Goal: Answer question/provide support: Share knowledge or assist other users

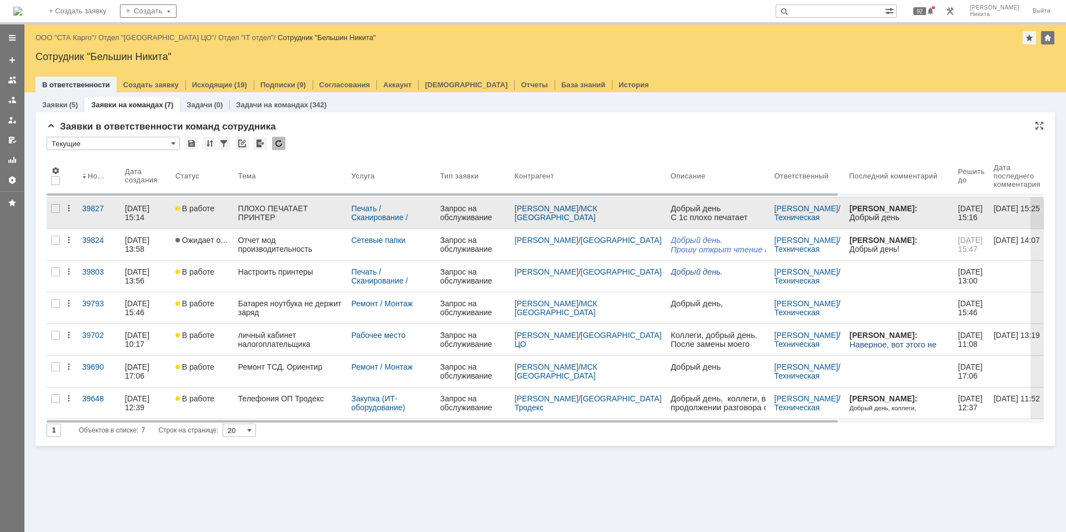
click at [850, 216] on iframe at bounding box center [900, 405] width 100 height 402
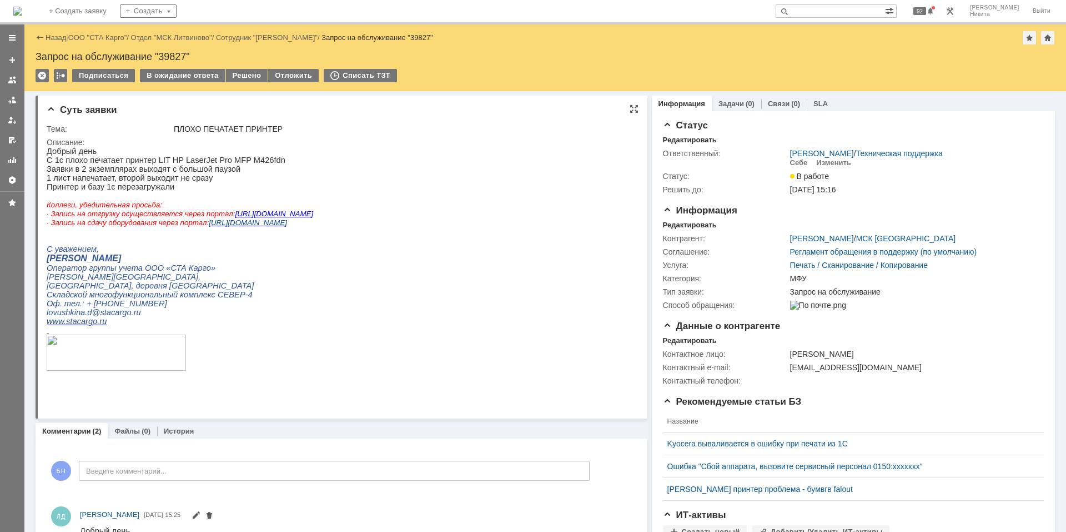
click at [282, 334] on p at bounding box center [180, 329] width 267 height 9
click at [22, 8] on img at bounding box center [17, 11] width 9 height 9
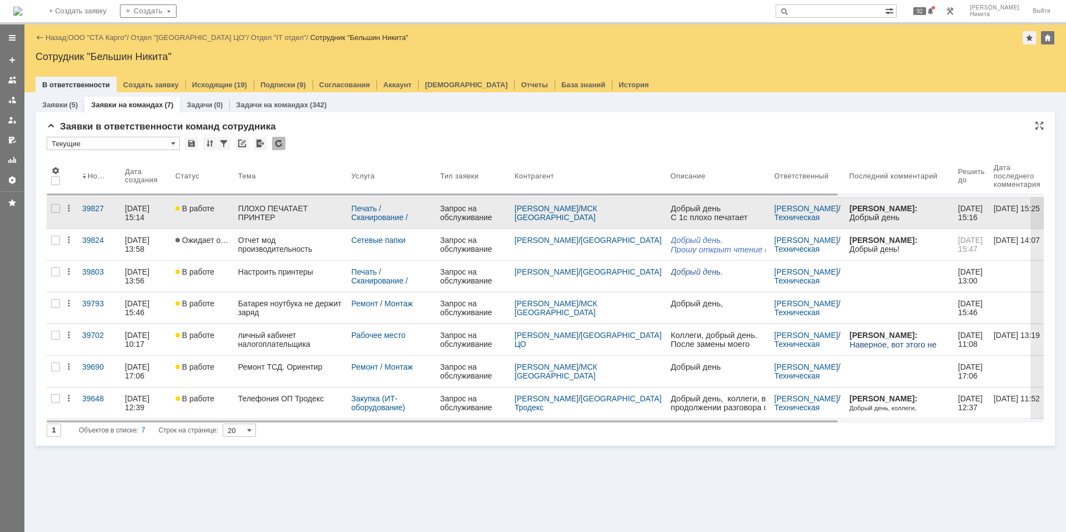
click at [330, 221] on link "ПЛОХО ПЕЧАТАЕТ ПРИНТЕР" at bounding box center [290, 212] width 113 height 31
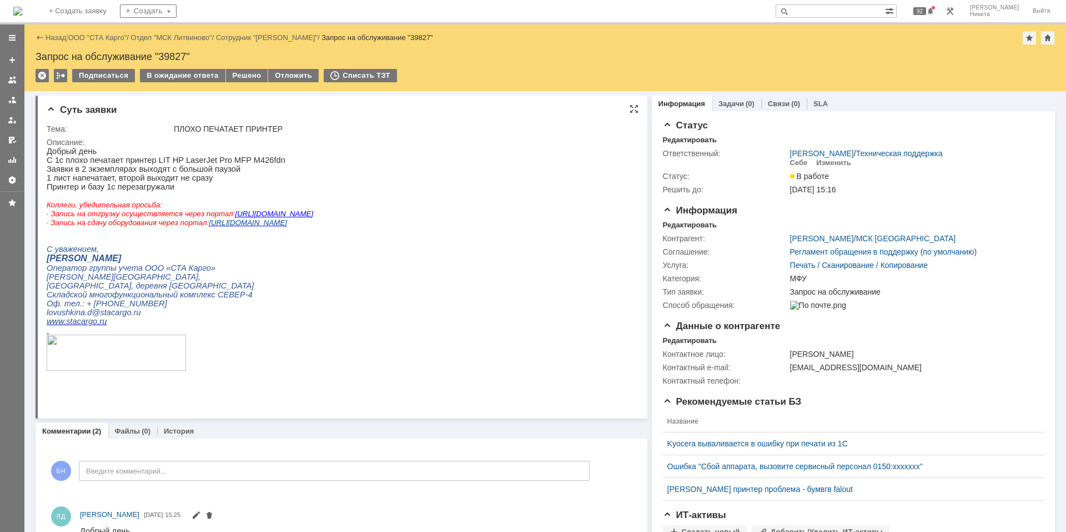
click at [109, 170] on p "Заявки в 2 экземплярах выходят с большой паузой" at bounding box center [180, 168] width 267 height 9
click at [274, 156] on p "Добрый день" at bounding box center [180, 151] width 267 height 9
click at [22, 16] on img at bounding box center [17, 11] width 9 height 9
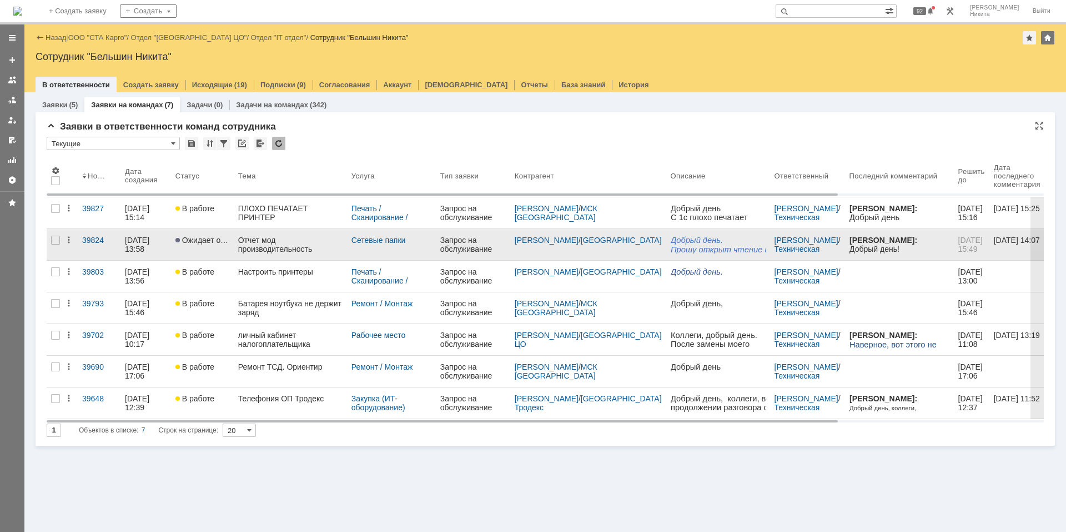
click at [252, 238] on div "Отчет мод производительность" at bounding box center [290, 244] width 104 height 18
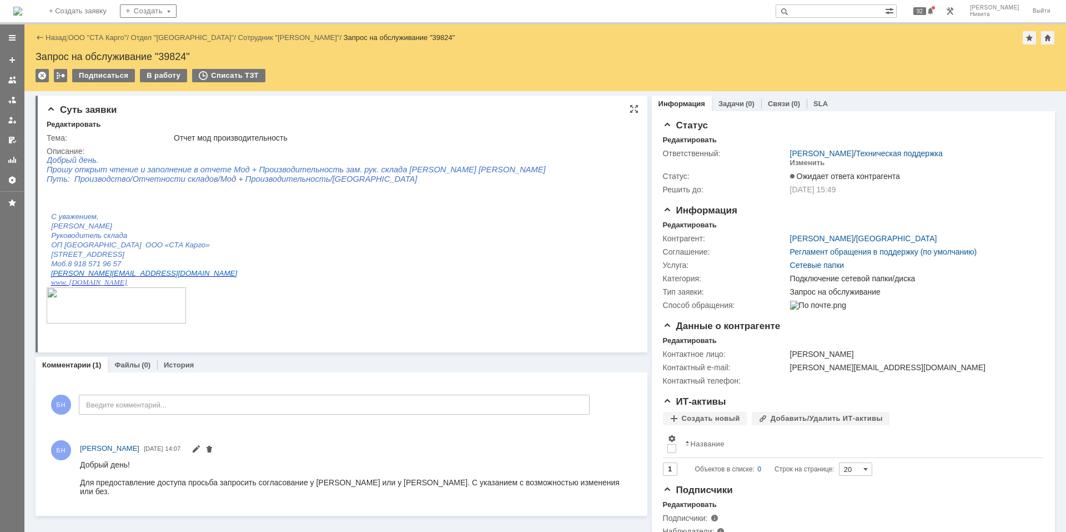
click at [399, 262] on p "Моб.8 918 571 96 57" at bounding box center [228, 263] width 355 height 9
click at [22, 7] on img at bounding box center [17, 11] width 9 height 9
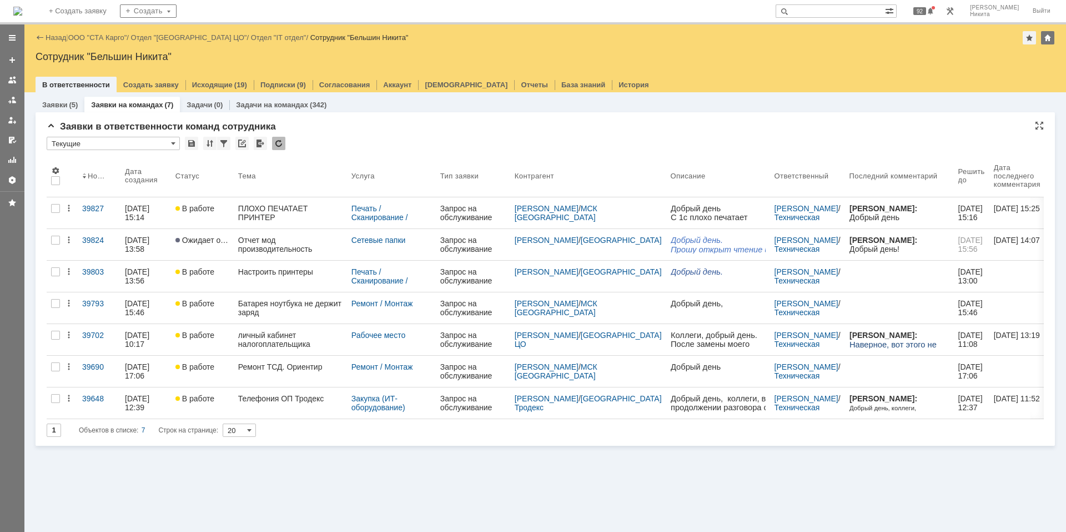
click at [282, 141] on div at bounding box center [278, 143] width 13 height 13
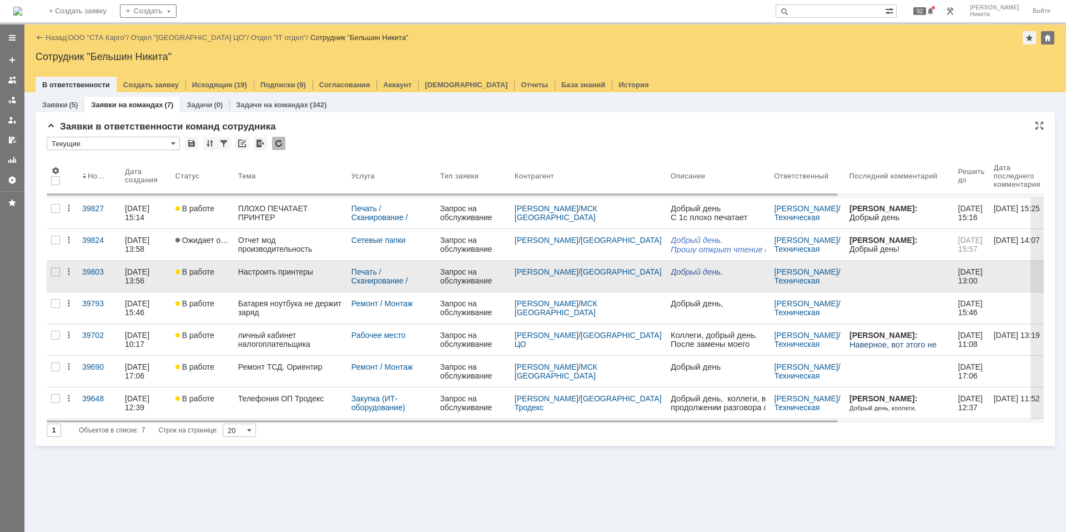
click at [262, 278] on link "Настроить принтеры" at bounding box center [290, 275] width 113 height 31
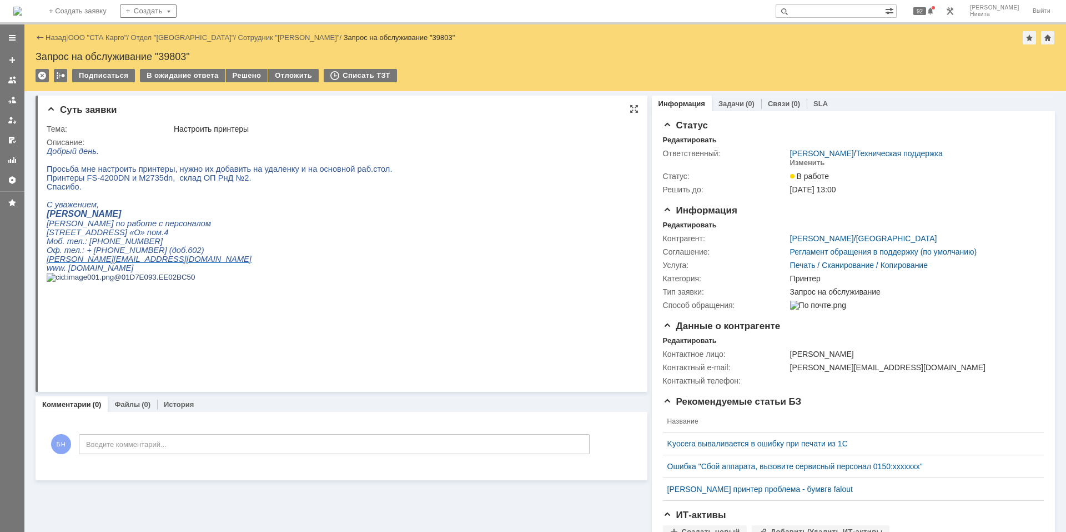
click at [303, 228] on p "[PERSON_NAME] по работе с персоналом" at bounding box center [220, 223] width 346 height 9
click at [347, 263] on p "[PERSON_NAME][EMAIL_ADDRESS][DOMAIN_NAME]" at bounding box center [220, 258] width 346 height 9
click at [22, 12] on img at bounding box center [17, 11] width 9 height 9
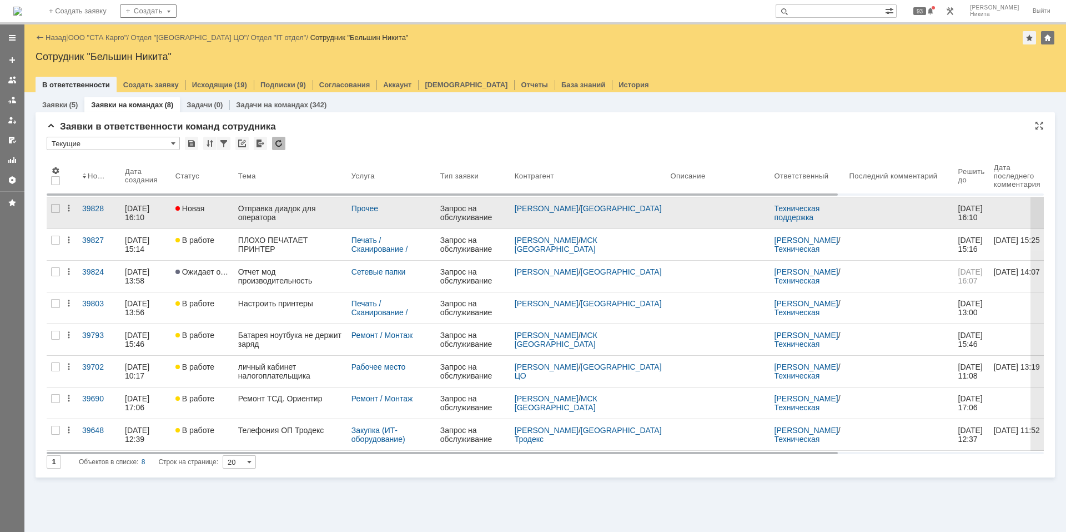
click at [309, 223] on link "Отправка диадок для оператора" at bounding box center [290, 212] width 113 height 31
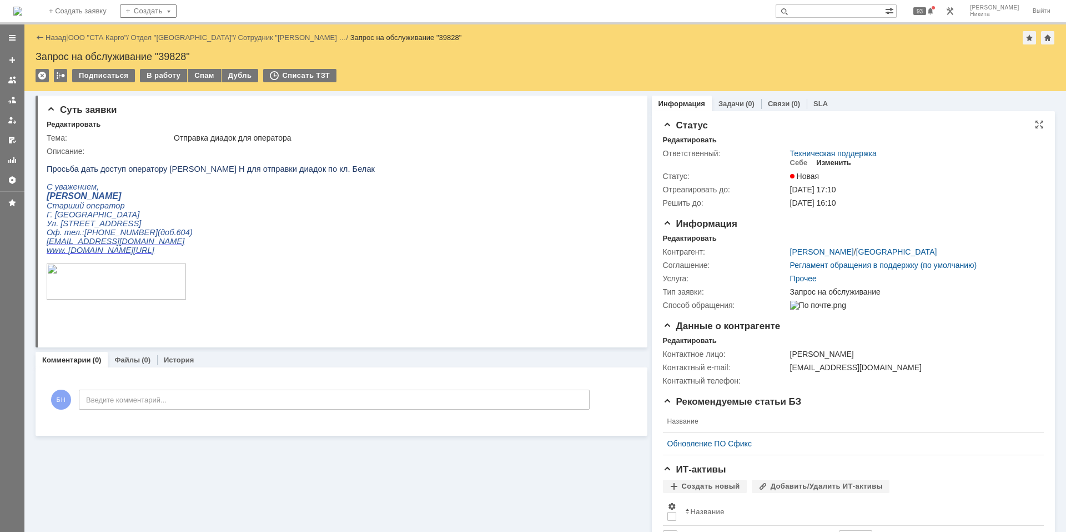
click at [831, 162] on div "Изменить" at bounding box center [833, 162] width 35 height 9
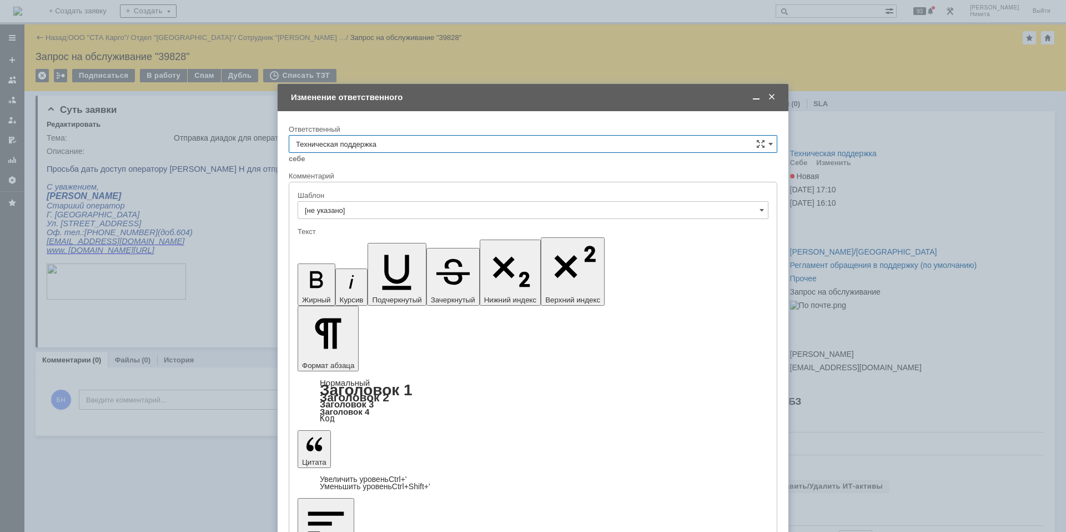
click at [391, 153] on div "себе своей команде" at bounding box center [533, 158] width 489 height 11
click at [393, 142] on input "Техническая поддержка" at bounding box center [533, 144] width 489 height 18
drag, startPoint x: 388, startPoint y: 179, endPoint x: 77, endPoint y: 4, distance: 356.9
click at [388, 179] on span "Поддержка 1С" at bounding box center [533, 181] width 474 height 9
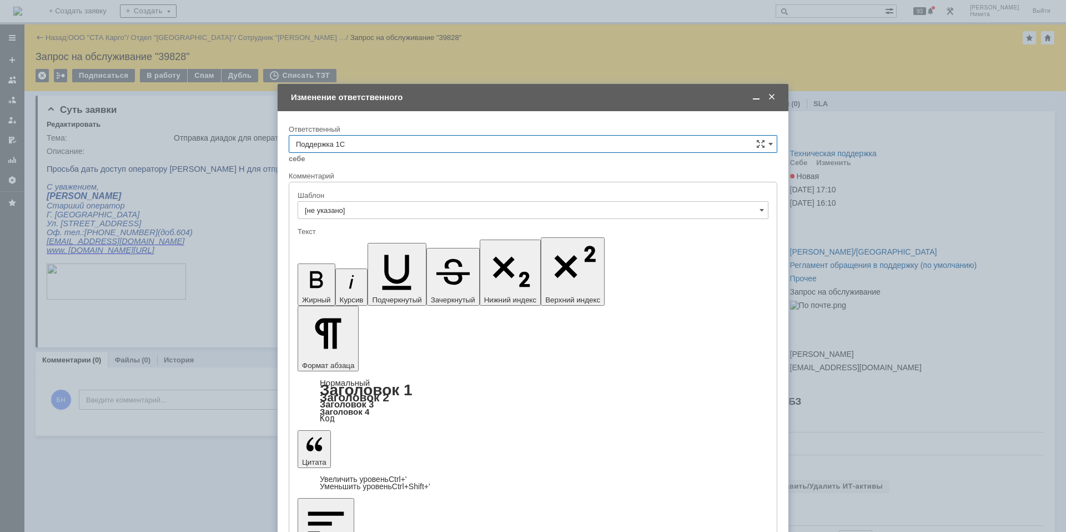
type input "Поддержка 1С"
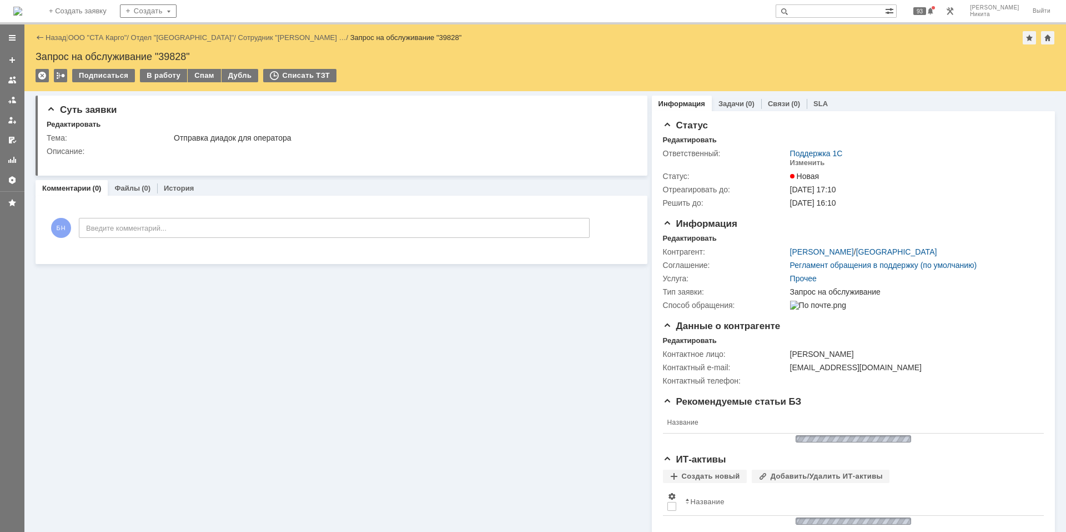
click at [22, 12] on img at bounding box center [17, 11] width 9 height 9
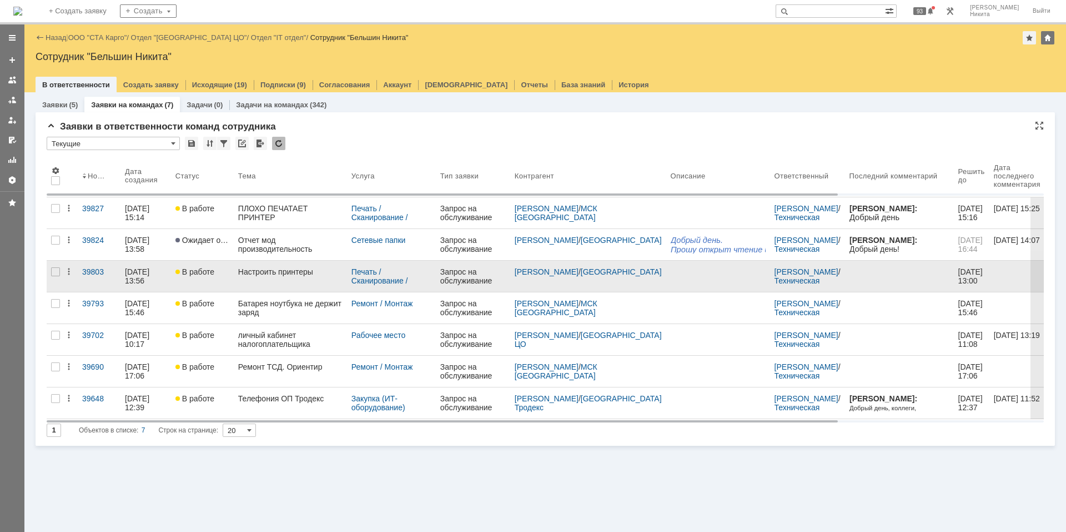
click at [279, 274] on div "Настроить принтеры" at bounding box center [290, 271] width 104 height 9
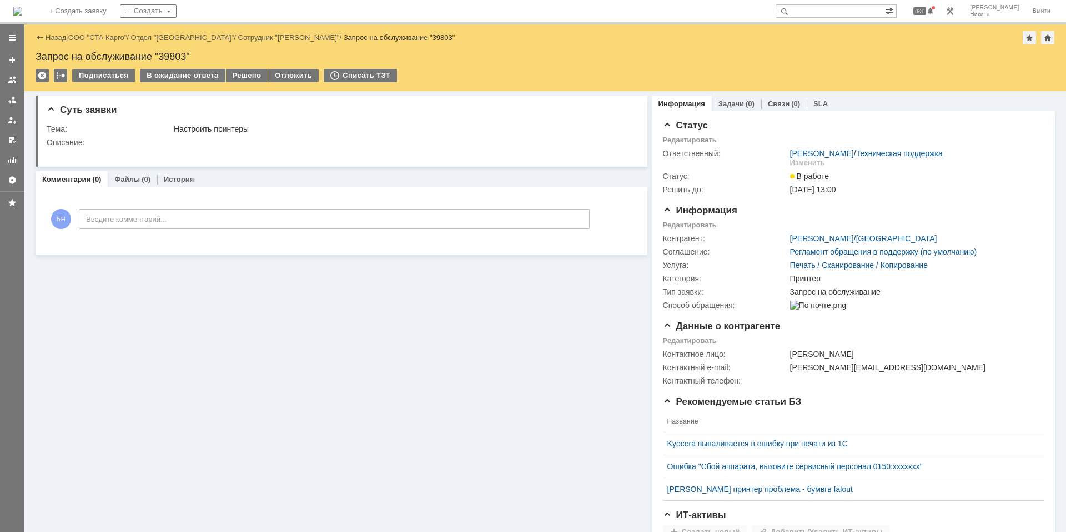
click at [250, 84] on div "Подписаться В ожидание ответа Решено Отложить Списать ТЗТ" at bounding box center [546, 80] width 1020 height 23
click at [250, 82] on td "Решено" at bounding box center [247, 76] width 43 height 14
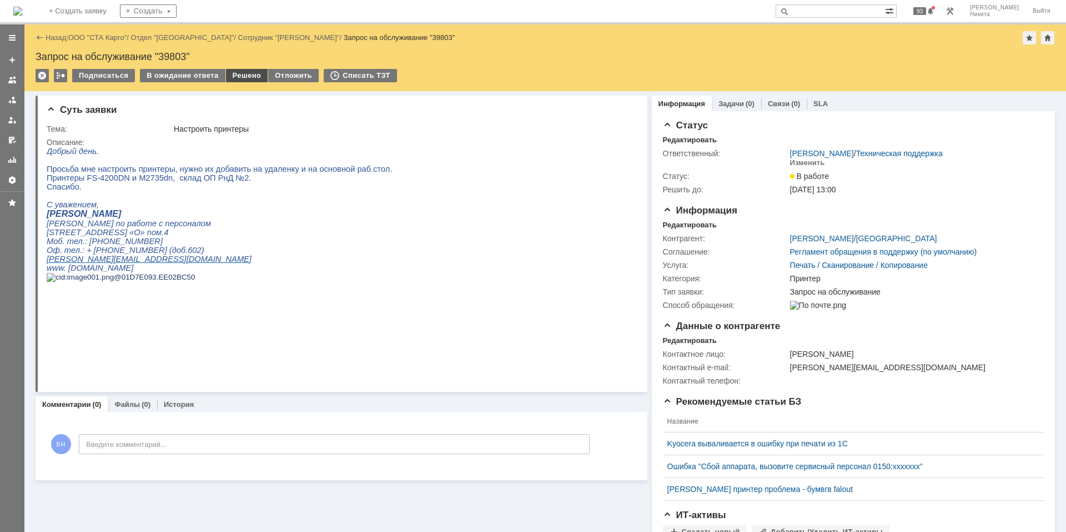
click at [244, 73] on div "Решено" at bounding box center [247, 75] width 42 height 13
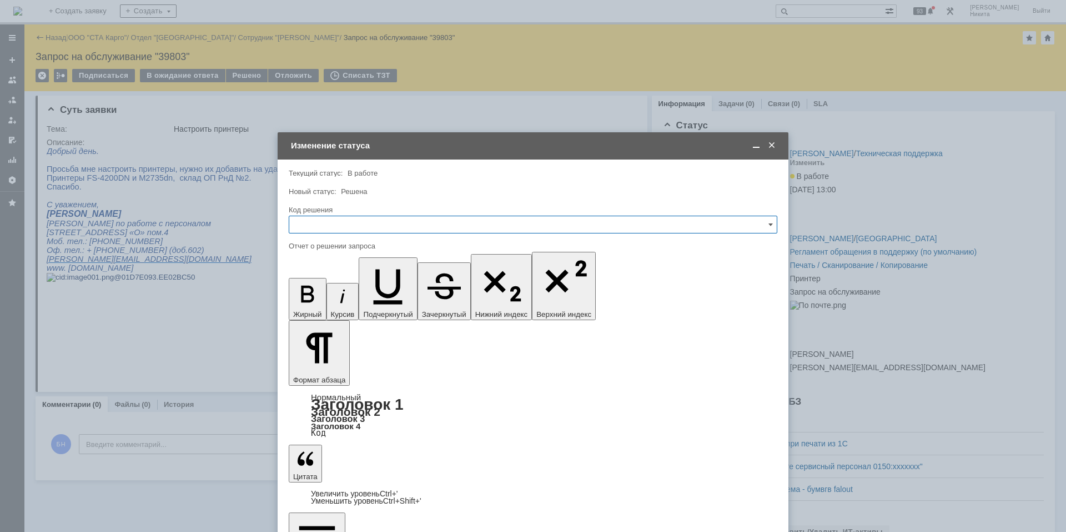
click at [345, 223] on input "text" at bounding box center [533, 225] width 489 height 18
click at [342, 372] on span "Решено" at bounding box center [533, 373] width 474 height 9
type input "Решено"
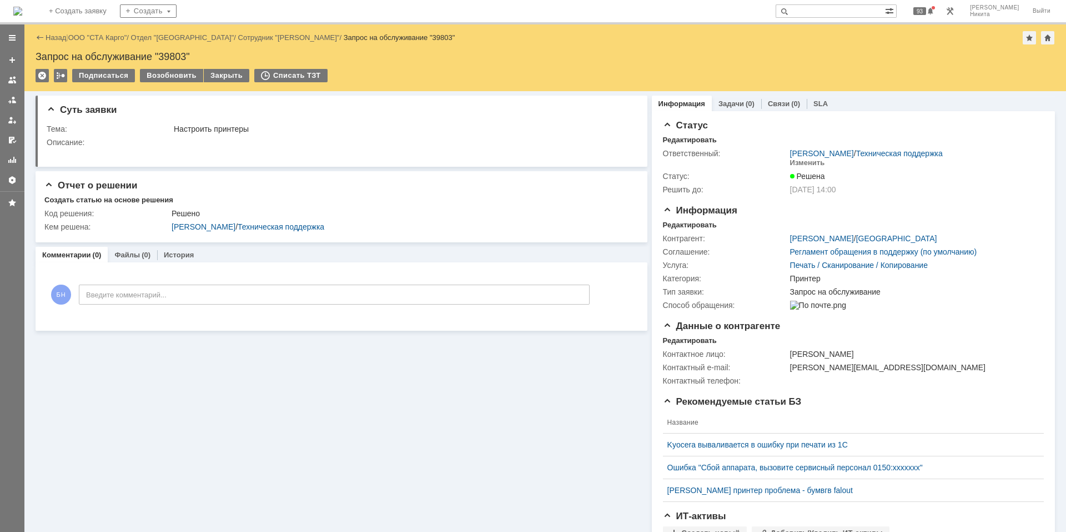
click at [22, 16] on img at bounding box center [17, 11] width 9 height 9
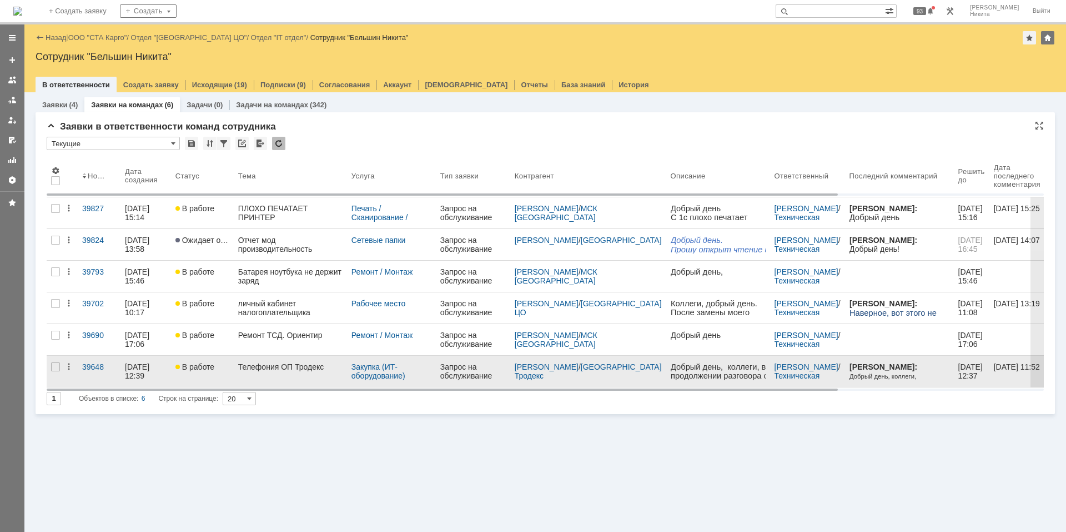
click at [252, 379] on link "Телефония ОП Тродекс" at bounding box center [290, 370] width 113 height 31
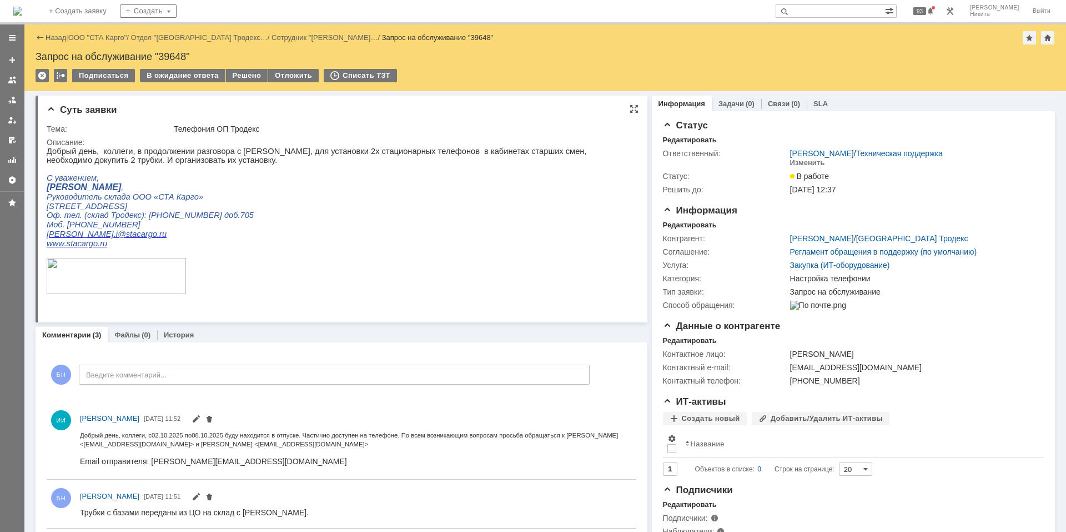
click at [375, 198] on p "Руководитель склада ООО «СТА Карго»" at bounding box center [337, 196] width 580 height 9
drag, startPoint x: 245, startPoint y: 78, endPoint x: 247, endPoint y: 84, distance: 6.5
click at [245, 79] on div "Решено" at bounding box center [247, 75] width 42 height 13
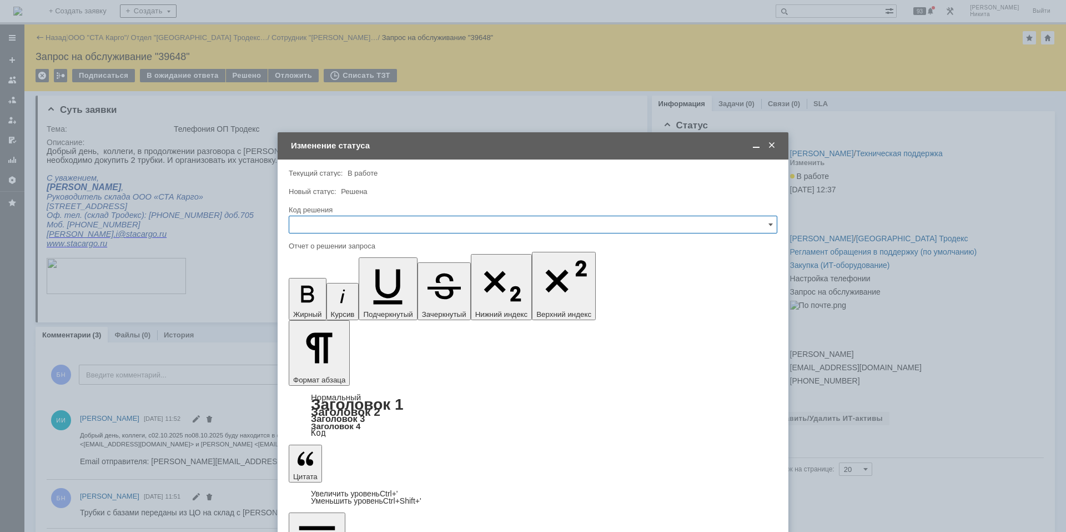
click at [478, 229] on input "text" at bounding box center [533, 225] width 489 height 18
click at [402, 369] on span "Решено" at bounding box center [533, 373] width 474 height 9
drag, startPoint x: 248, startPoint y: 384, endPoint x: 326, endPoint y: 385, distance: 77.8
click at [259, 387] on div at bounding box center [533, 266] width 1066 height 532
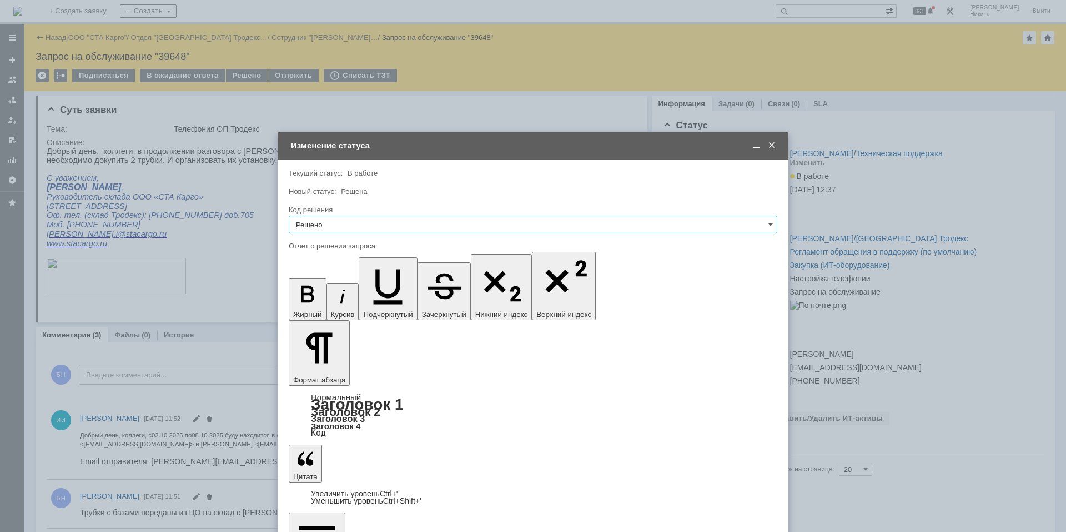
type input "Решено"
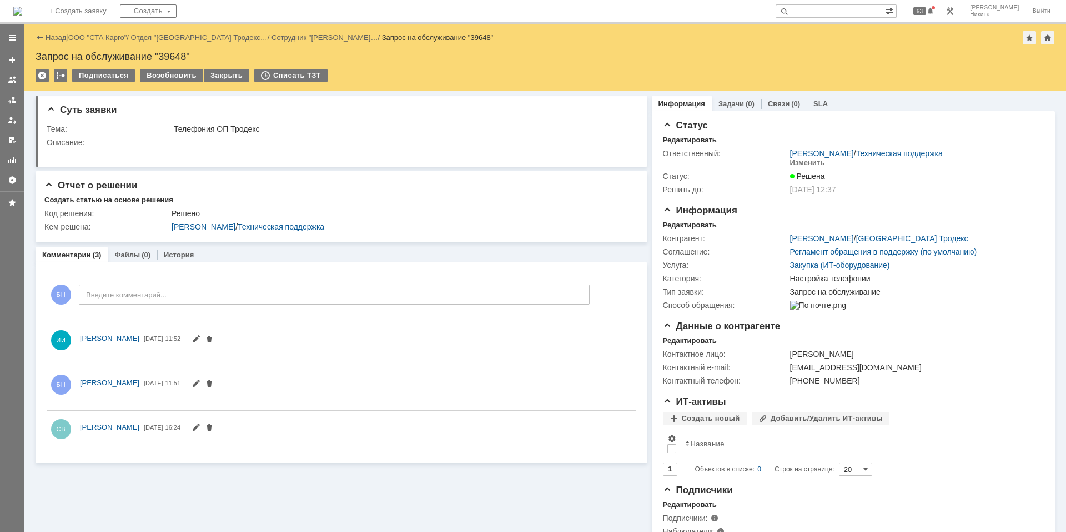
click at [22, 16] on img at bounding box center [17, 11] width 9 height 9
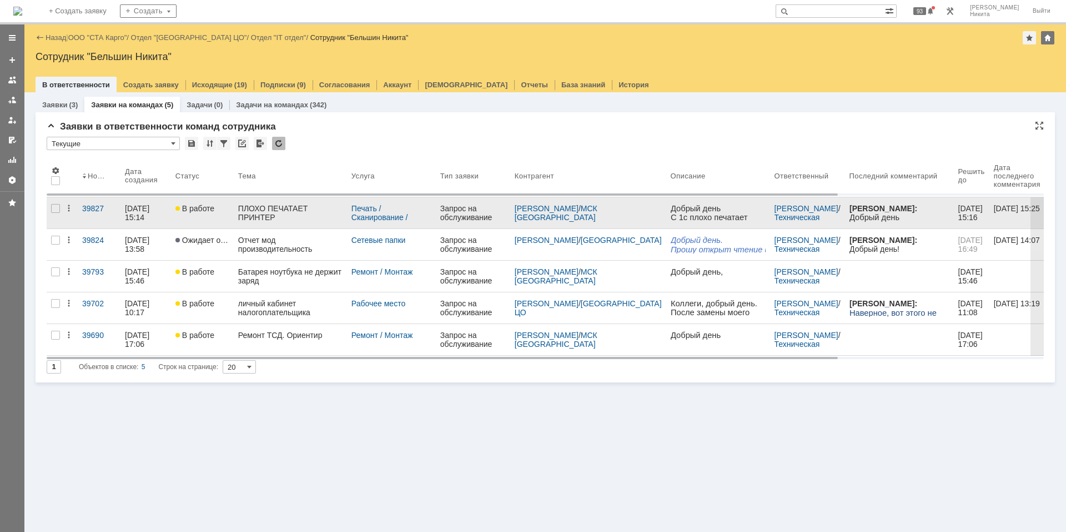
click at [278, 225] on link "ПЛОХО ПЕЧАТАЕТ ПРИНТЕР" at bounding box center [290, 212] width 113 height 31
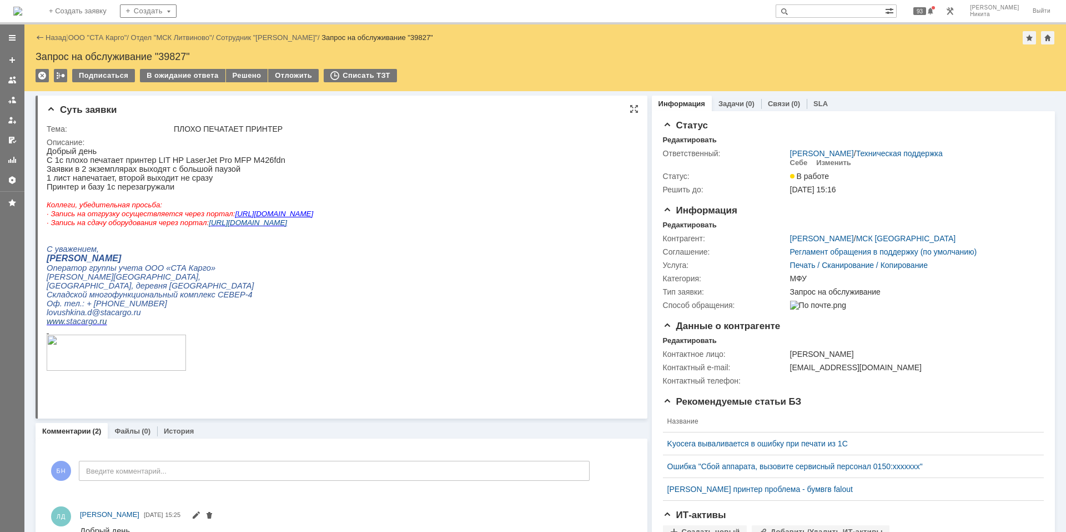
click at [284, 188] on p "Принтер и базу 1с перезагружали" at bounding box center [180, 186] width 267 height 9
click at [306, 156] on p "Добрый день" at bounding box center [180, 151] width 267 height 9
click at [318, 320] on html "Добрый день С 1с плохо печатает принтер LIT HP LaserJet Pro MFP M426fdn Заявки …" at bounding box center [337, 264] width 580 height 234
click at [22, 16] on img at bounding box center [17, 11] width 9 height 9
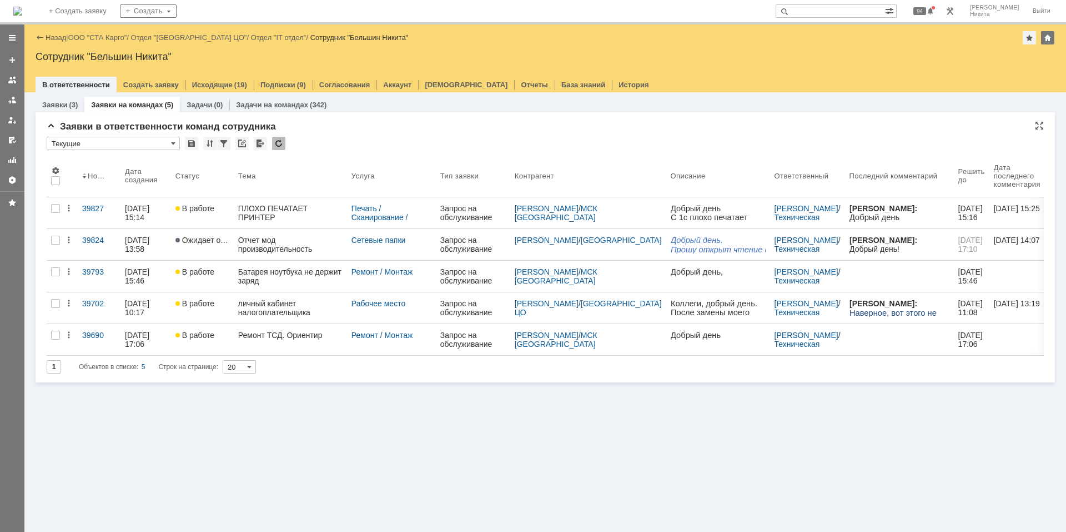
click at [274, 141] on div at bounding box center [278, 143] width 13 height 13
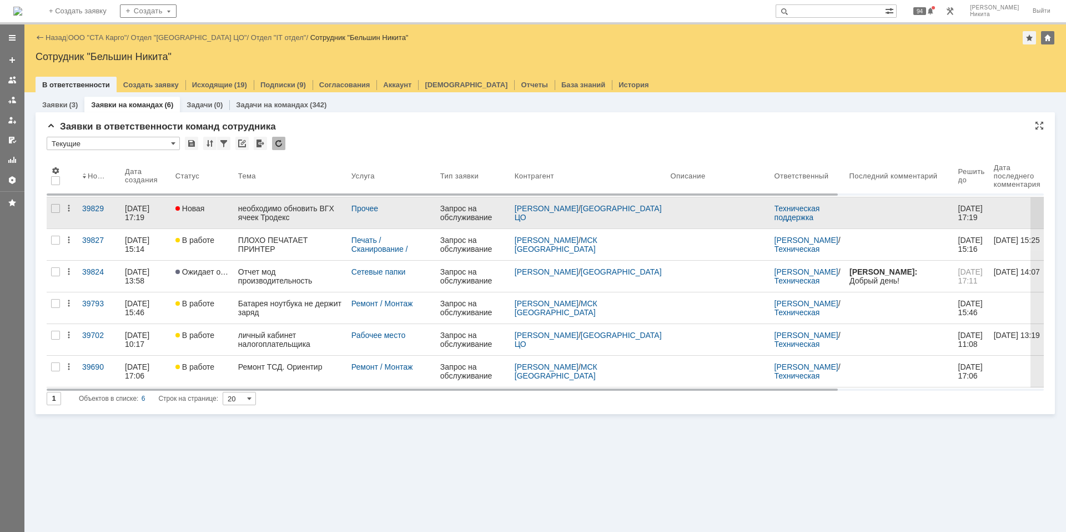
click at [254, 212] on div "необходимо обновить ВГХ ячеек Тродекс" at bounding box center [290, 213] width 104 height 18
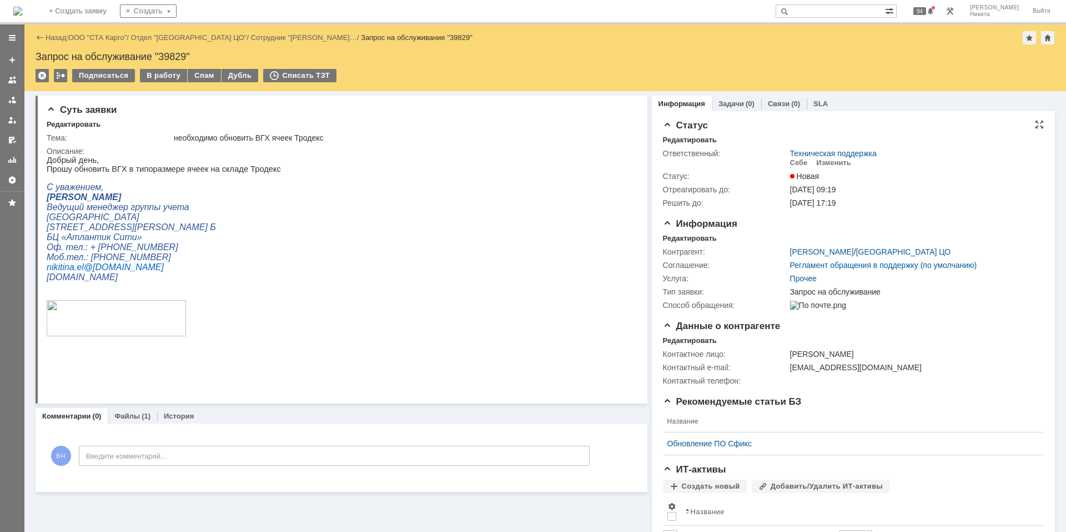
click at [848, 165] on td "Изменить" at bounding box center [834, 163] width 44 height 11
click at [835, 168] on td "Техническая поддержка Себе Изменить" at bounding box center [914, 158] width 253 height 23
click at [834, 168] on td "Техническая поддержка Себе Изменить" at bounding box center [914, 158] width 253 height 23
click at [834, 166] on div "Изменить" at bounding box center [833, 162] width 35 height 9
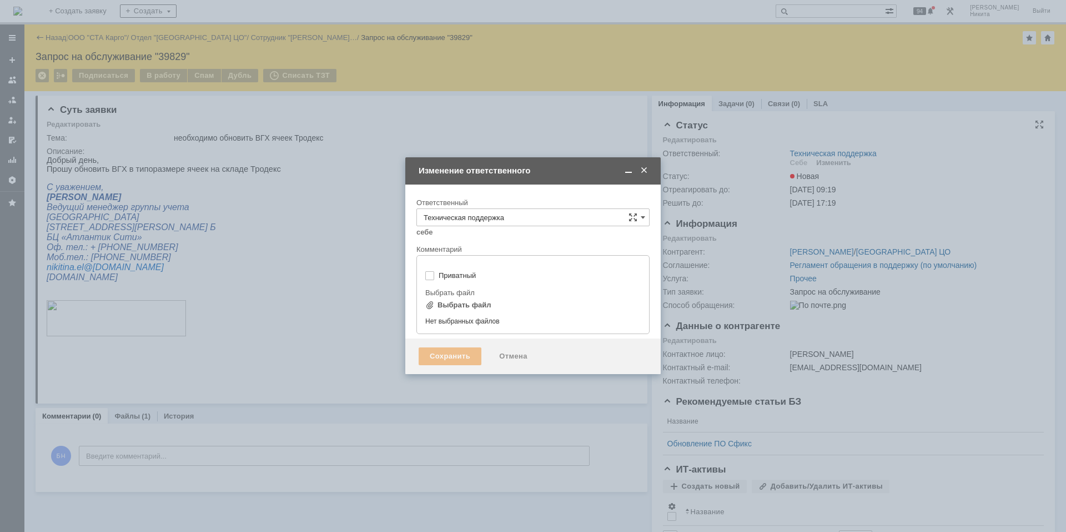
type input "[не указано]"
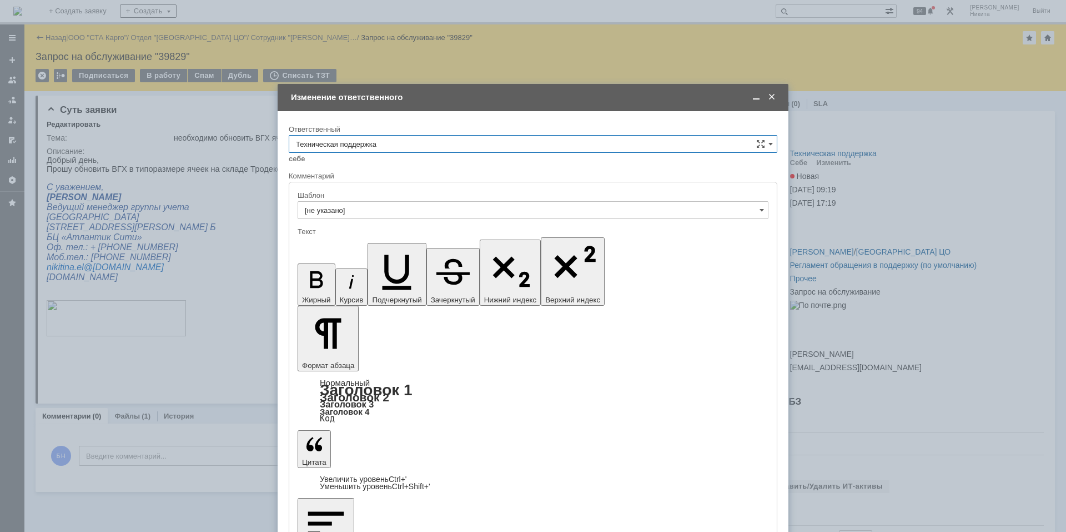
click at [584, 147] on input "Техническая поддержка" at bounding box center [533, 144] width 489 height 18
click at [533, 235] on span "Поддержка 1С" at bounding box center [533, 236] width 474 height 9
type input "Поддержка 1С"
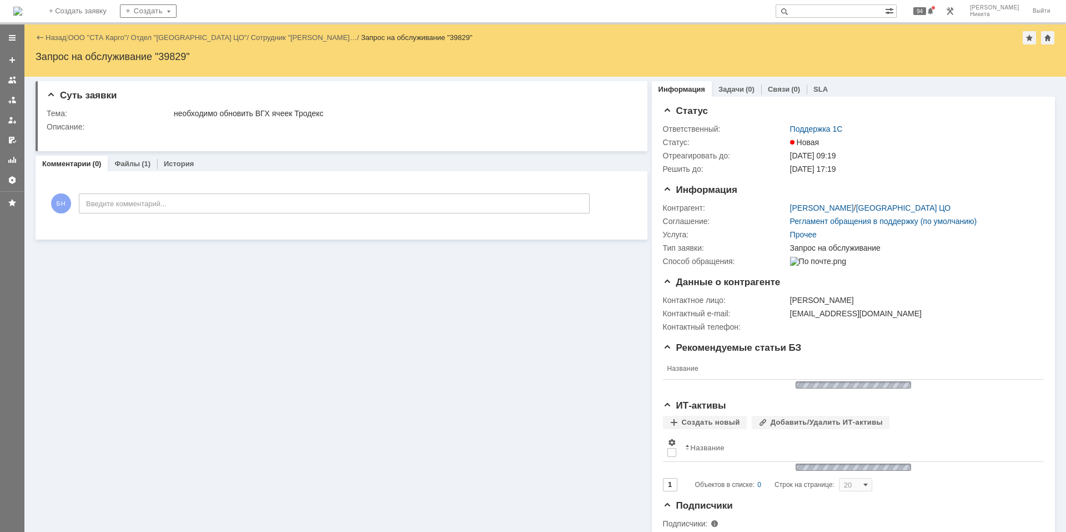
scroll to position [0, 0]
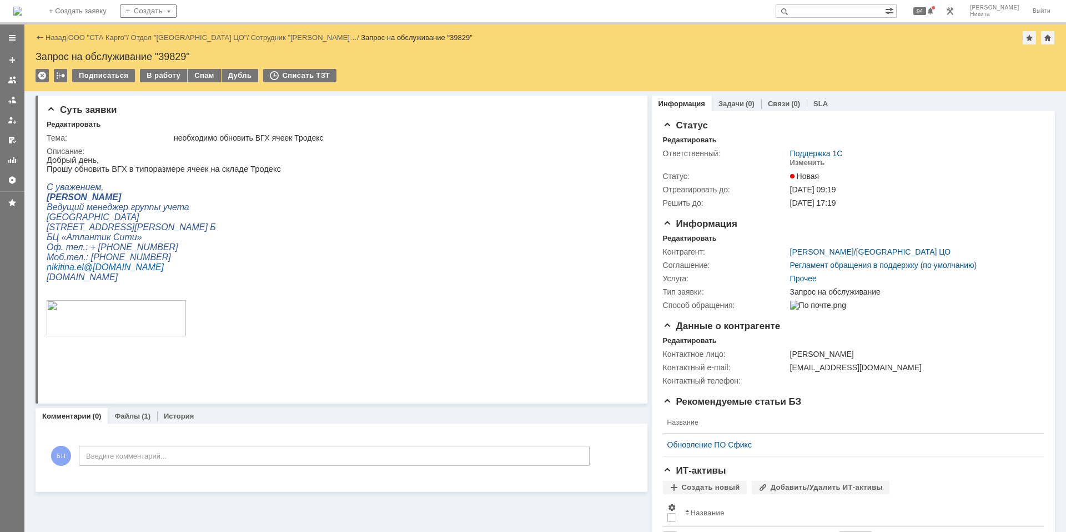
click at [22, 13] on img at bounding box center [17, 11] width 9 height 9
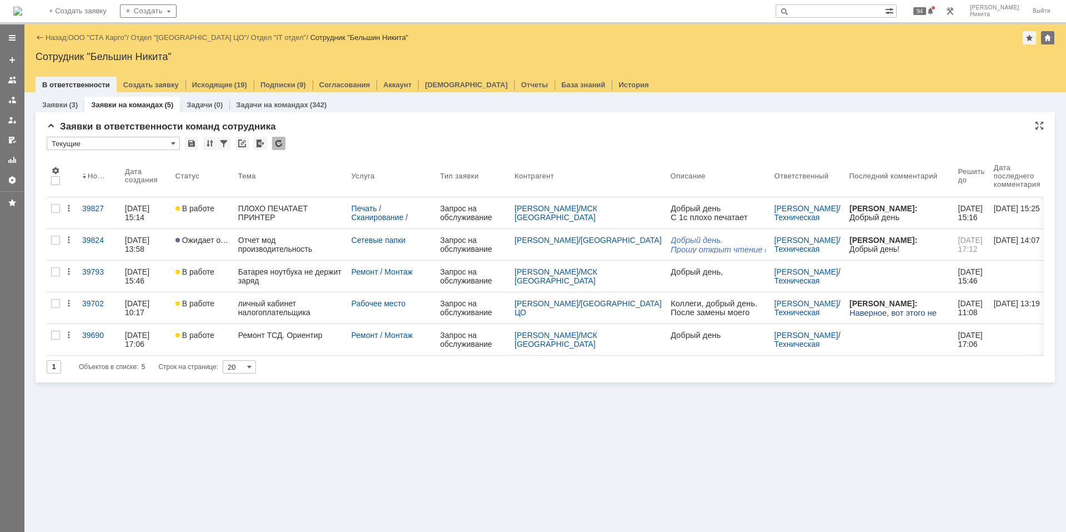
click at [275, 144] on div at bounding box center [278, 143] width 13 height 13
click at [279, 131] on div "Заявки в ответственности команд сотрудника" at bounding box center [546, 126] width 998 height 11
click at [277, 141] on div at bounding box center [278, 143] width 13 height 13
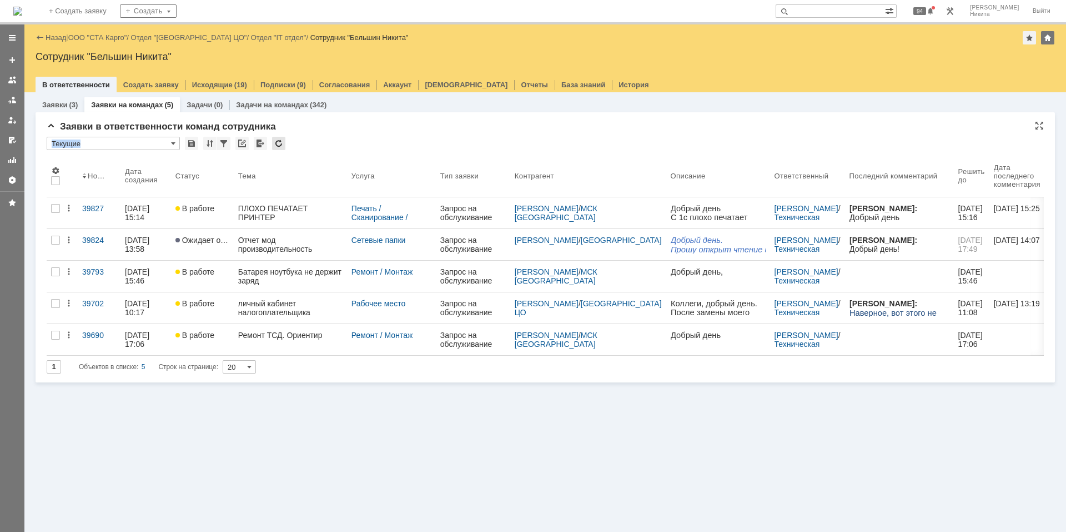
click at [277, 141] on div at bounding box center [278, 143] width 13 height 13
click at [280, 137] on div at bounding box center [278, 143] width 13 height 13
click at [280, 148] on div at bounding box center [278, 143] width 13 height 13
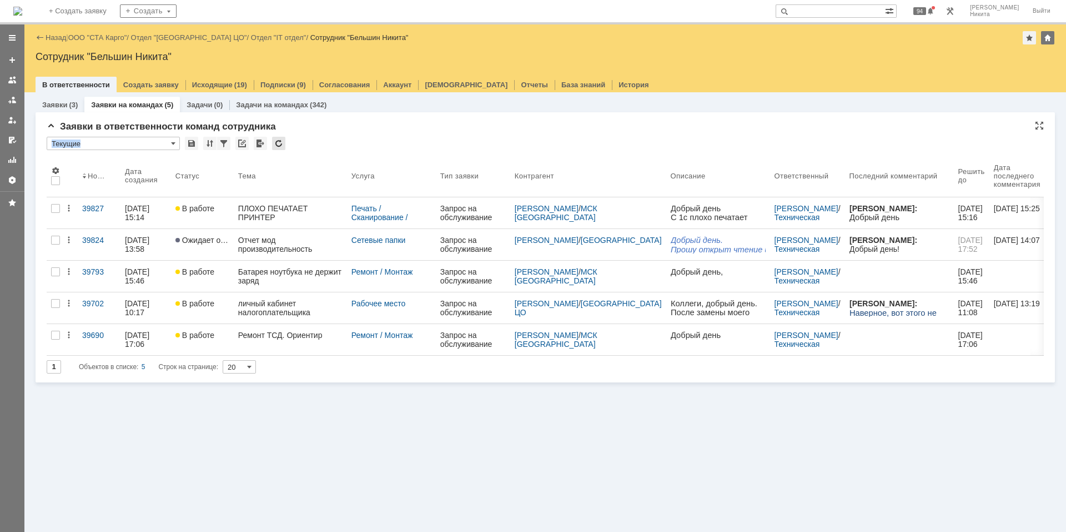
click at [280, 148] on div at bounding box center [278, 143] width 13 height 13
